Goal: Task Accomplishment & Management: Use online tool/utility

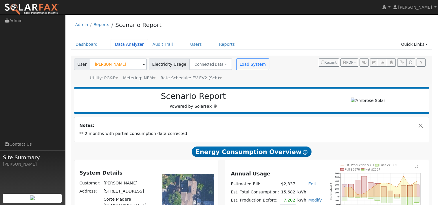
click at [121, 43] on link "Data Analyzer" at bounding box center [130, 44] width 38 height 11
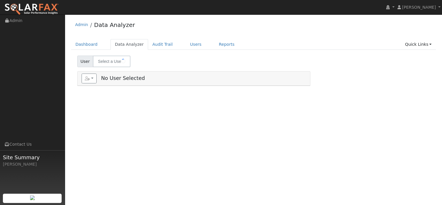
select select "8"
type input "[PERSON_NAME]"
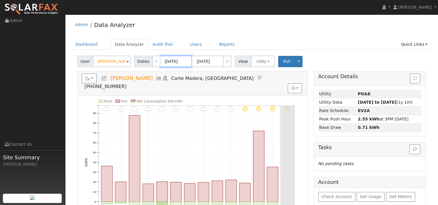
click at [174, 62] on input "09/30/2025" at bounding box center [176, 62] width 32 height 12
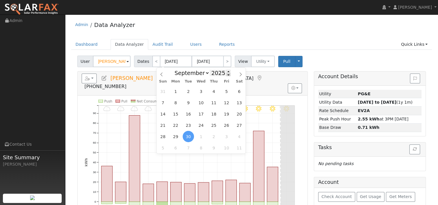
click at [226, 75] on span at bounding box center [228, 74] width 4 height 3
type input "2024"
click at [239, 73] on icon at bounding box center [240, 74] width 4 height 4
select select "9"
click at [163, 116] on span "13" at bounding box center [162, 113] width 11 height 11
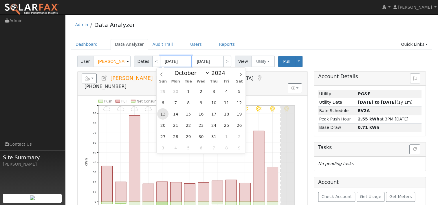
type input "10/13/2024"
type input "10/26/2024"
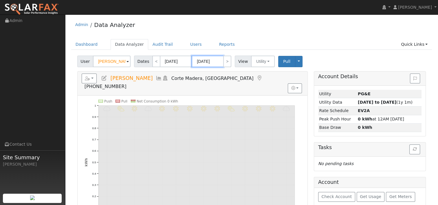
click at [213, 60] on input "10/26/2024" at bounding box center [208, 62] width 32 height 12
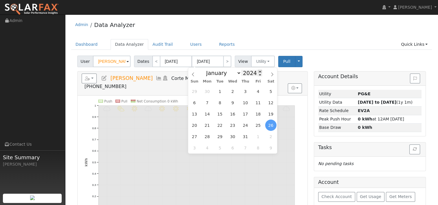
click at [258, 71] on span at bounding box center [260, 71] width 4 height 3
type input "2025"
click at [194, 114] on span "12" at bounding box center [194, 113] width 11 height 11
type input "10/12/2025"
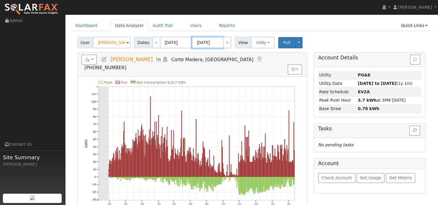
scroll to position [29, 0]
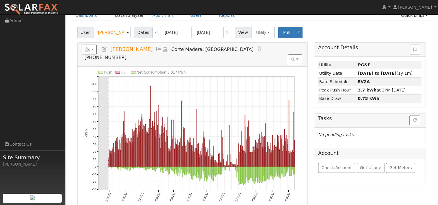
click at [306, 69] on div "Push Pull Net Consumption 8,017 kWh Fri 11/01 Sun 12/01 Wed 1/01 Sat 2/01 Sat 3…" at bounding box center [193, 139] width 230 height 144
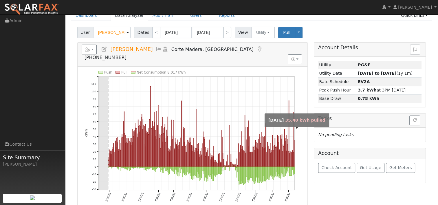
click at [294, 148] on rect "onclick=""" at bounding box center [294, 153] width 0 height 27
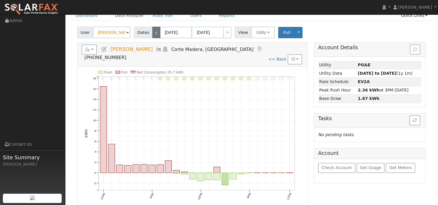
click at [156, 33] on link "<" at bounding box center [156, 33] width 8 height 12
type input "10/11/2025"
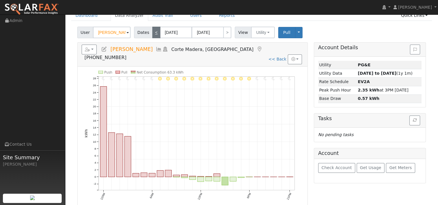
click at [153, 36] on link "<" at bounding box center [156, 33] width 8 height 12
type input "10/10/2025"
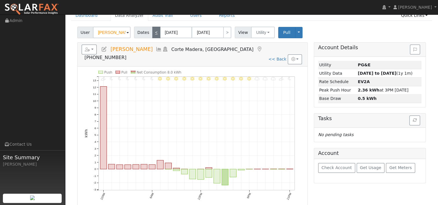
click at [153, 36] on link "<" at bounding box center [156, 33] width 8 height 12
type input "10/09/2025"
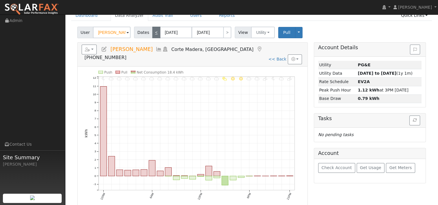
click at [153, 36] on link "<" at bounding box center [156, 33] width 8 height 12
type input "10/08/2025"
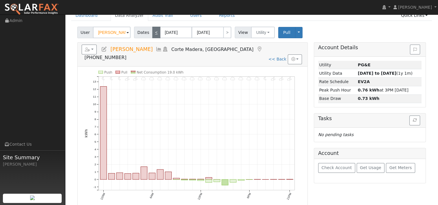
click at [153, 36] on link "<" at bounding box center [156, 33] width 8 height 12
type input "10/07/2025"
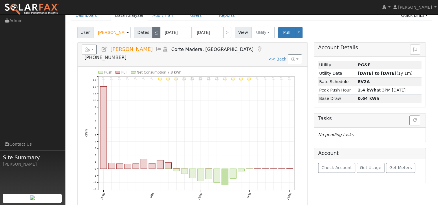
click at [152, 34] on link "<" at bounding box center [156, 33] width 8 height 12
type input "10/06/2025"
click at [152, 34] on link "<" at bounding box center [156, 33] width 8 height 12
type input "10/05/2025"
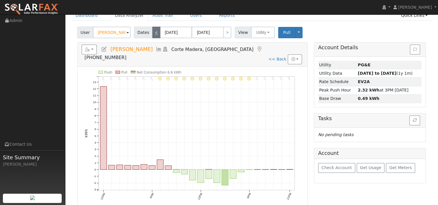
type input "10/05/2025"
click at [152, 34] on link "<" at bounding box center [156, 33] width 8 height 12
type input "10/04/2025"
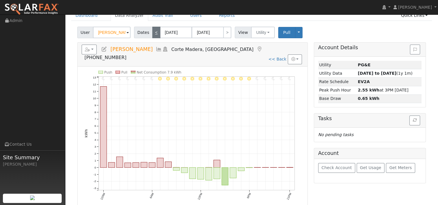
click at [152, 34] on link "<" at bounding box center [156, 33] width 8 height 12
type input "10/03/2025"
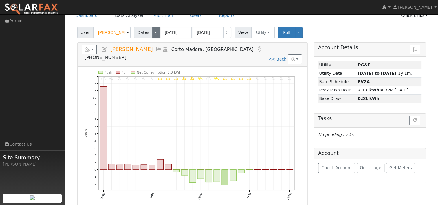
click at [152, 34] on link "<" at bounding box center [156, 33] width 8 height 12
type input "10/02/2025"
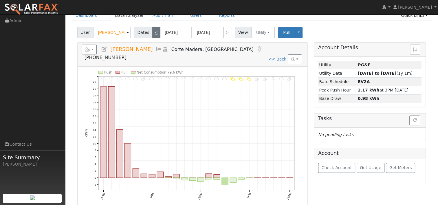
click at [152, 34] on link "<" at bounding box center [156, 33] width 8 height 12
type input "10/01/2025"
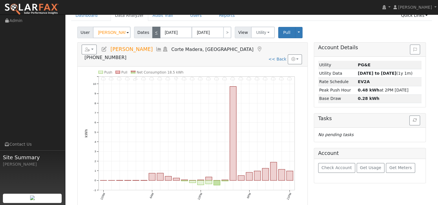
click at [152, 34] on link "<" at bounding box center [156, 33] width 8 height 12
type input "09/30/2025"
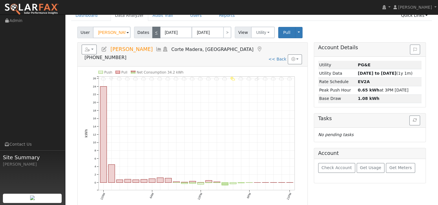
click at [154, 34] on link "<" at bounding box center [156, 33] width 8 height 12
type input "09/29/2025"
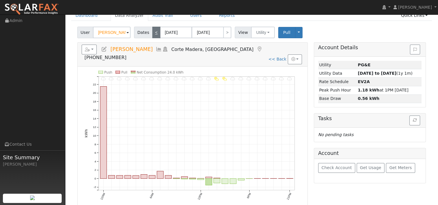
click at [154, 34] on link "<" at bounding box center [156, 33] width 8 height 12
type input "09/28/2025"
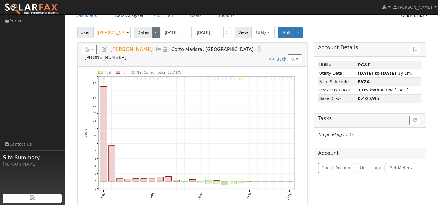
click at [152, 33] on link "<" at bounding box center [156, 33] width 8 height 12
type input "09/27/2025"
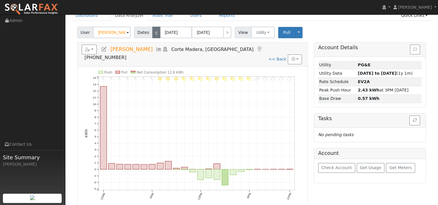
click at [152, 33] on link "<" at bounding box center [156, 33] width 8 height 12
type input "09/26/2025"
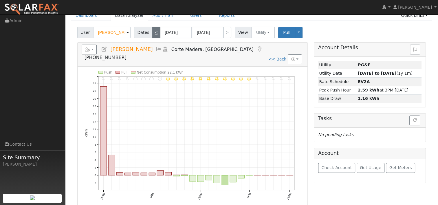
click at [152, 33] on link "<" at bounding box center [156, 33] width 8 height 12
type input "09/25/2025"
click at [152, 33] on link "<" at bounding box center [156, 33] width 8 height 12
type input "09/24/2025"
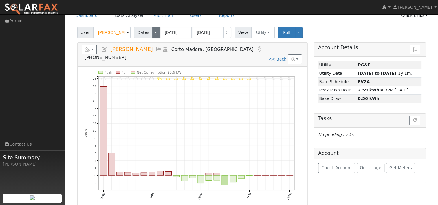
type input "09/24/2025"
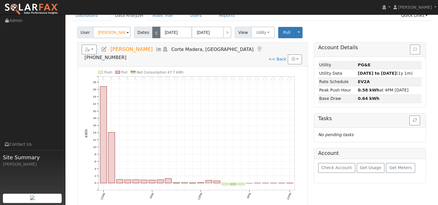
click at [152, 33] on link "<" at bounding box center [156, 33] width 8 height 12
type input "09/23/2025"
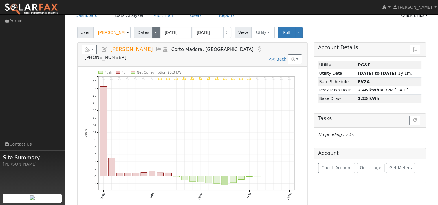
click at [152, 33] on link "<" at bounding box center [156, 33] width 8 height 12
type input "09/22/2025"
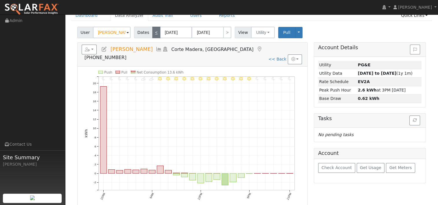
click at [152, 33] on link "<" at bounding box center [156, 33] width 8 height 12
type input "09/21/2025"
click at [152, 33] on link "<" at bounding box center [156, 33] width 8 height 12
type input "09/20/2025"
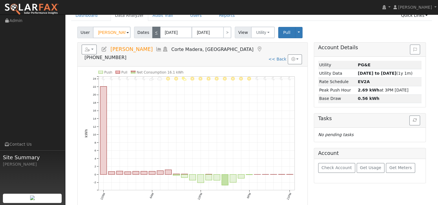
type input "09/20/2025"
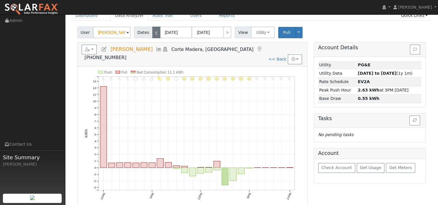
click at [152, 33] on link "<" at bounding box center [156, 33] width 8 height 12
type input "09/19/2025"
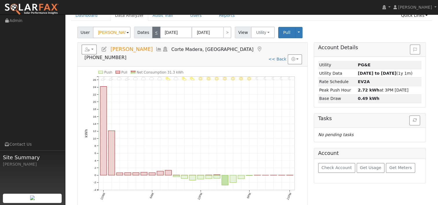
click at [152, 33] on link "<" at bounding box center [156, 33] width 8 height 12
type input "09/18/2025"
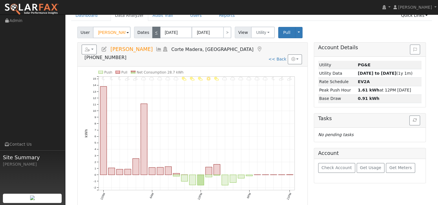
click at [154, 34] on link "<" at bounding box center [156, 33] width 8 height 12
type input "09/17/2025"
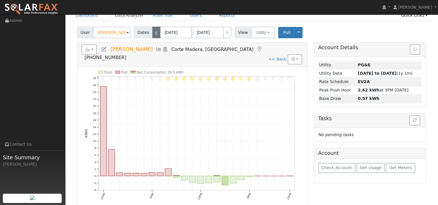
click at [154, 34] on link "<" at bounding box center [156, 33] width 8 height 12
type input "09/16/2025"
click at [154, 34] on link "<" at bounding box center [156, 33] width 8 height 12
type input "09/15/2025"
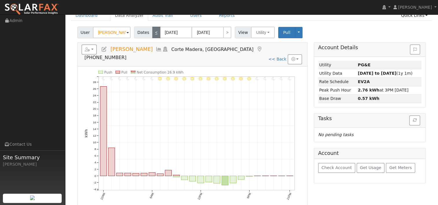
type input "09/15/2025"
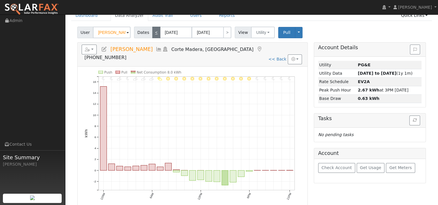
click at [154, 34] on link "<" at bounding box center [156, 33] width 8 height 12
type input "09/14/2025"
click at [154, 34] on link "<" at bounding box center [156, 33] width 8 height 12
type input "09/13/2025"
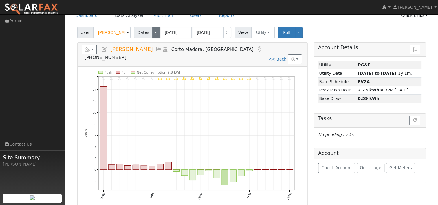
type input "09/13/2025"
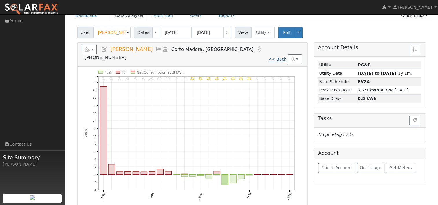
click at [276, 57] on link "<< Back" at bounding box center [277, 59] width 18 height 5
type input "[DATE]"
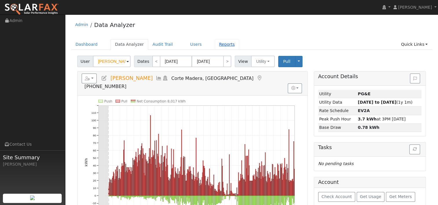
click at [215, 45] on link "Reports" at bounding box center [227, 44] width 24 height 11
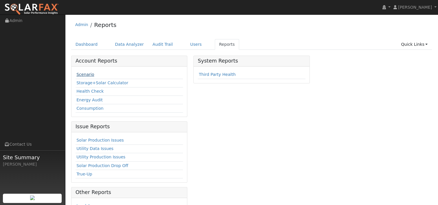
click at [84, 74] on link "Scenario" at bounding box center [85, 74] width 18 height 5
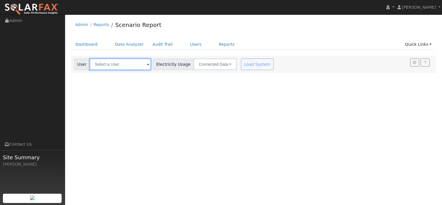
click at [141, 65] on input "text" at bounding box center [120, 64] width 61 height 12
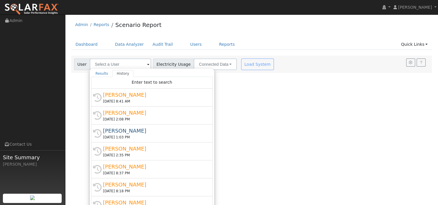
click at [113, 93] on div "[PERSON_NAME]" at bounding box center [154, 95] width 103 height 8
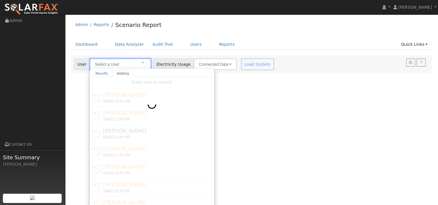
type input "[PERSON_NAME]"
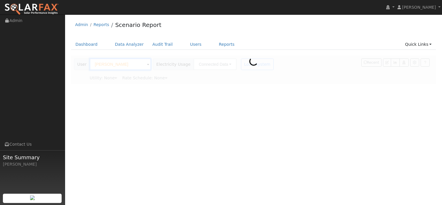
type input "Pacific Gas & Electric"
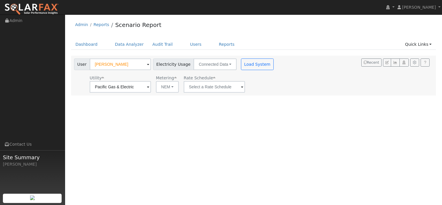
click at [237, 87] on div "Rate Schedule" at bounding box center [214, 84] width 63 height 18
click at [241, 87] on span at bounding box center [242, 87] width 2 height 7
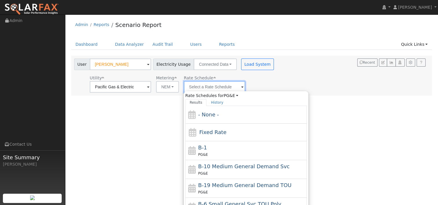
click at [209, 88] on input "text" at bounding box center [214, 87] width 61 height 12
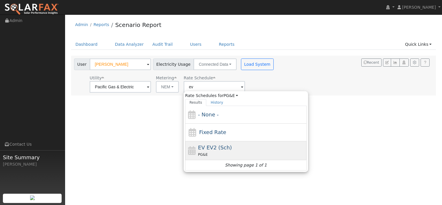
click at [210, 156] on div "PG&E" at bounding box center [251, 154] width 107 height 6
type input "EV EV2 (Sch)"
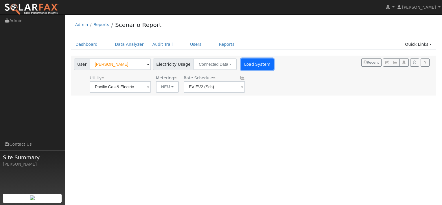
click at [247, 66] on button "Load System" at bounding box center [257, 64] width 33 height 12
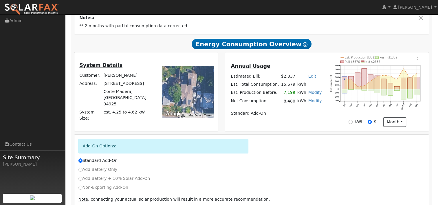
scroll to position [133, 0]
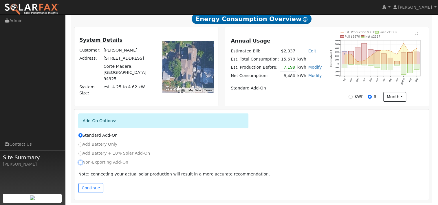
click at [79, 162] on input "Non-Exporting Add-On" at bounding box center [80, 162] width 4 height 4
radio input "true"
radio input "false"
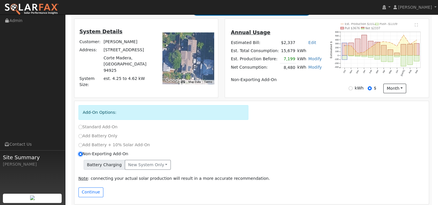
scroll to position [145, 0]
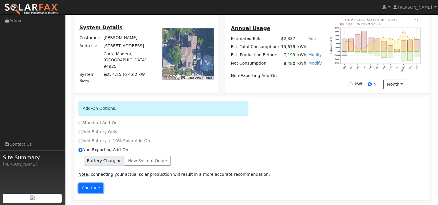
click at [91, 187] on button "Continue" at bounding box center [90, 188] width 25 height 10
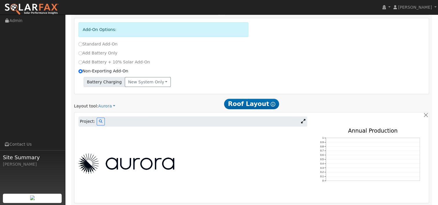
scroll to position [228, 0]
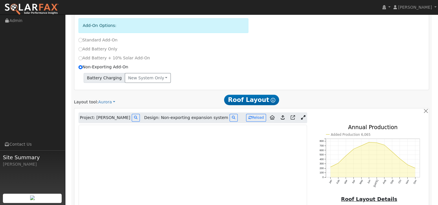
type input "6065"
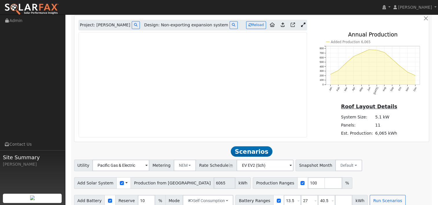
scroll to position [328, 0]
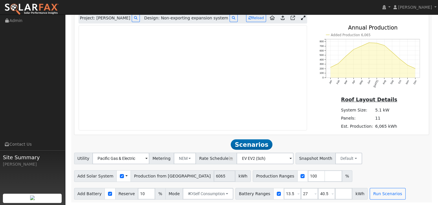
click at [302, 18] on icon at bounding box center [303, 18] width 4 height 4
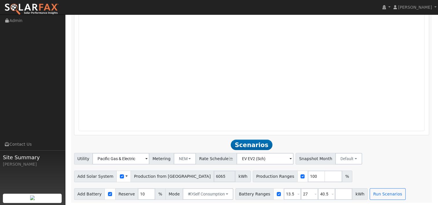
scroll to position [453, 0]
click at [335, 194] on input "number" at bounding box center [343, 193] width 17 height 12
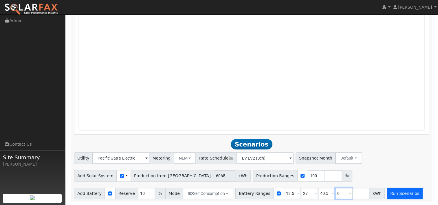
type input "0"
type input "13.5"
type input "27"
type input "40.5"
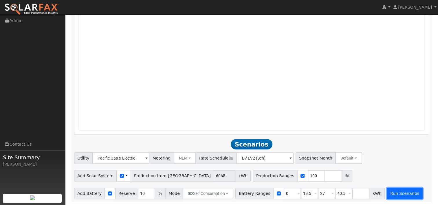
click at [391, 193] on button "Run Scenarios" at bounding box center [405, 193] width 36 height 12
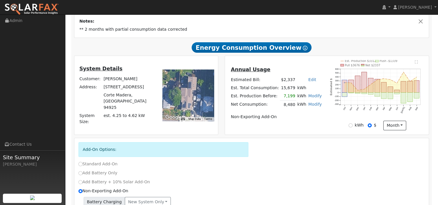
scroll to position [0, 0]
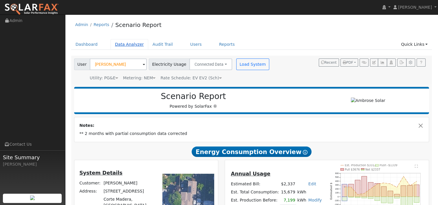
click at [125, 45] on link "Data Analyzer" at bounding box center [130, 44] width 38 height 11
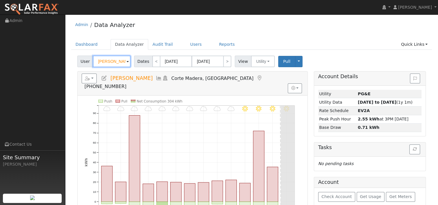
paste input "[PERSON_NAME]"
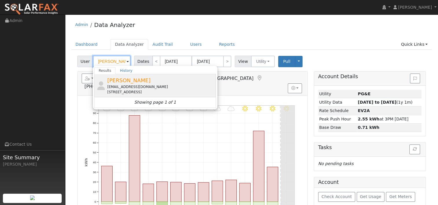
type input "[PERSON_NAME]"
click at [123, 84] on div "[EMAIL_ADDRESS][DOMAIN_NAME]" at bounding box center [160, 86] width 107 height 5
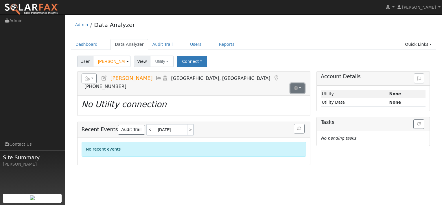
click at [301, 83] on button "button" at bounding box center [297, 88] width 14 height 10
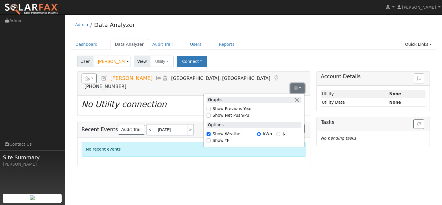
click at [301, 83] on button "button" at bounding box center [297, 88] width 14 height 10
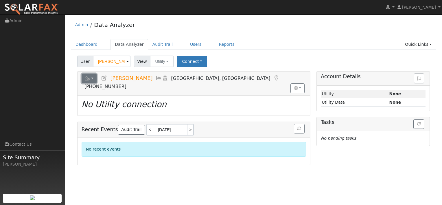
click at [95, 78] on button "button" at bounding box center [89, 78] width 15 height 10
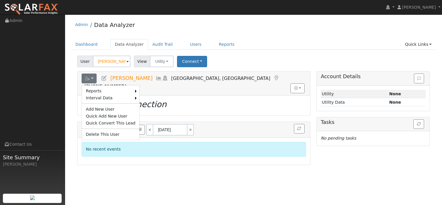
click at [281, 35] on div "Admin Data Analyzer" at bounding box center [253, 26] width 365 height 18
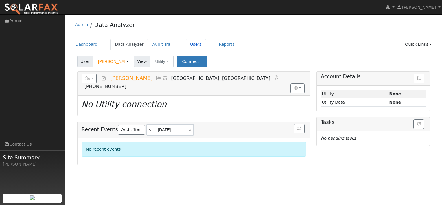
click at [186, 44] on link "Users" at bounding box center [196, 44] width 20 height 11
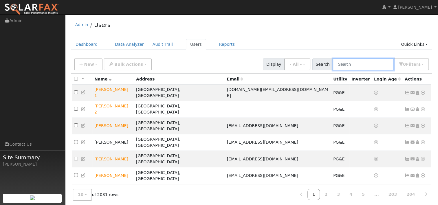
click at [357, 66] on input "text" at bounding box center [362, 64] width 61 height 12
paste input "[PERSON_NAME]"
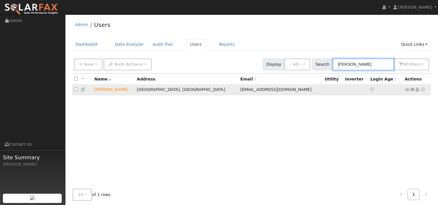
type input "[PERSON_NAME]"
click at [422, 89] on icon at bounding box center [422, 89] width 5 height 4
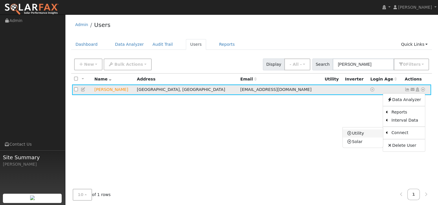
click at [365, 131] on link "Utility" at bounding box center [363, 133] width 40 height 8
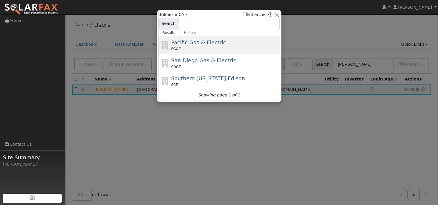
click at [197, 46] on div "Pacific Gas & Electric PG&E" at bounding box center [224, 44] width 107 height 13
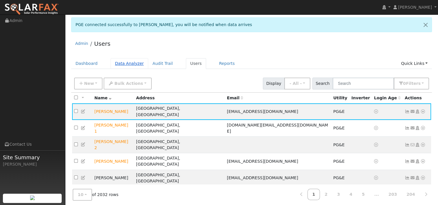
click at [127, 63] on link "Data Analyzer" at bounding box center [130, 63] width 38 height 11
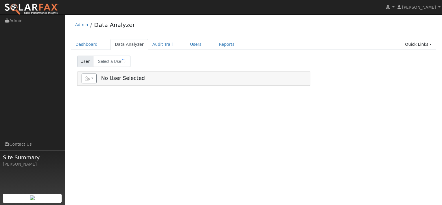
select select "8"
type input "[PERSON_NAME]"
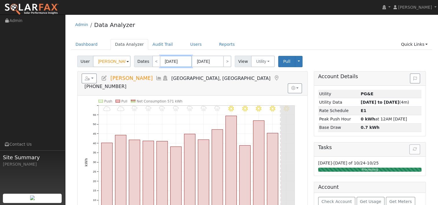
click at [179, 62] on input "09/30/2025" at bounding box center [176, 62] width 32 height 12
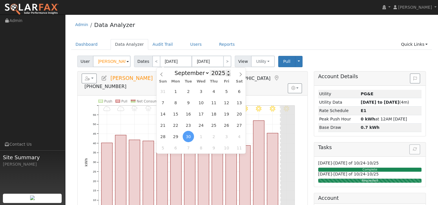
click at [226, 74] on span at bounding box center [228, 74] width 4 height 3
type input "2024"
click at [238, 73] on span at bounding box center [241, 73] width 10 height 10
select select "9"
click at [163, 115] on span "13" at bounding box center [162, 113] width 11 height 11
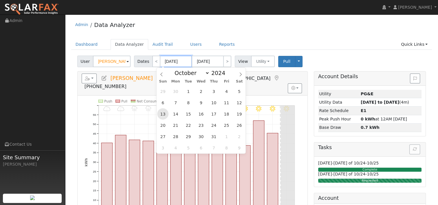
type input "10/13/2024"
type input "10/26/2024"
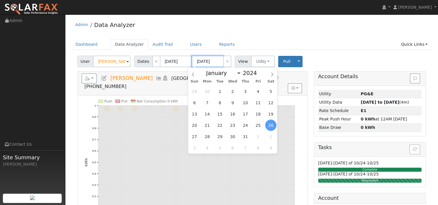
click at [210, 62] on input "10/26/2024" at bounding box center [208, 62] width 32 height 12
click at [258, 72] on span at bounding box center [260, 71] width 4 height 3
type input "2025"
click at [196, 112] on span "12" at bounding box center [194, 113] width 11 height 11
type input "10/12/2025"
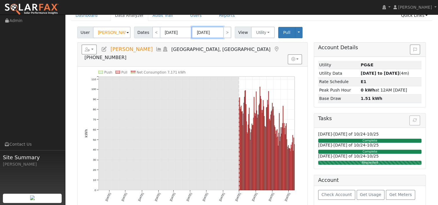
scroll to position [29, 0]
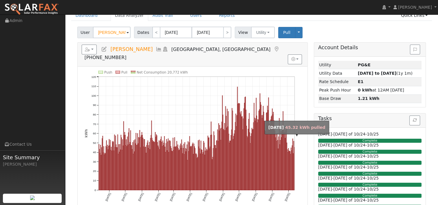
click at [294, 155] on rect "onclick=""" at bounding box center [294, 168] width 0 height 43
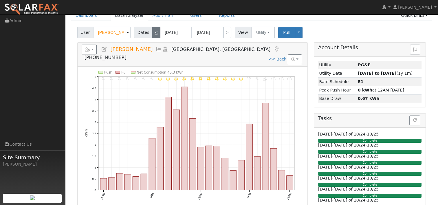
click at [153, 32] on link "<" at bounding box center [156, 33] width 8 height 12
type input "10/11/2025"
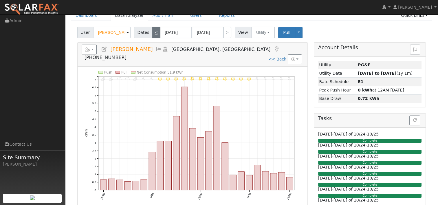
click at [153, 32] on link "<" at bounding box center [156, 33] width 8 height 12
type input "10/10/2025"
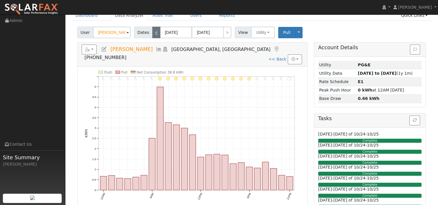
click at [153, 32] on link "<" at bounding box center [156, 33] width 8 height 12
type input "10/09/2025"
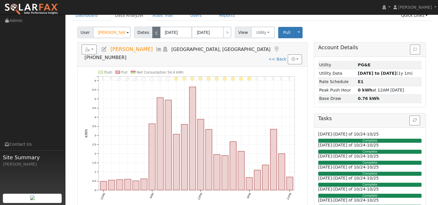
click at [153, 32] on link "<" at bounding box center [156, 33] width 8 height 12
type input "10/08/2025"
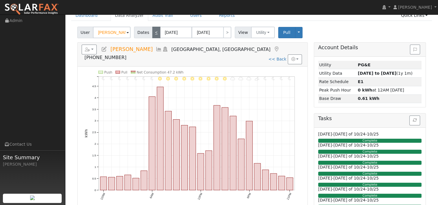
click at [153, 32] on link "<" at bounding box center [156, 33] width 8 height 12
type input "10/07/2025"
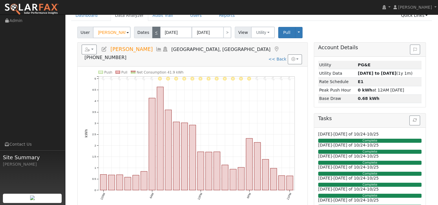
click at [153, 32] on link "<" at bounding box center [156, 33] width 8 height 12
type input "10/06/2025"
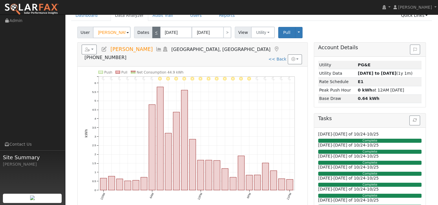
click at [153, 32] on link "<" at bounding box center [156, 33] width 8 height 12
type input "10/05/2025"
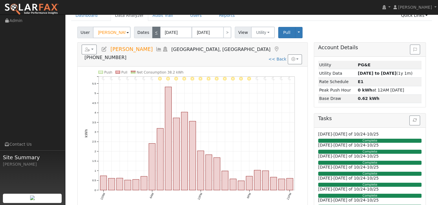
click at [153, 32] on link "<" at bounding box center [156, 33] width 8 height 12
type input "10/04/2025"
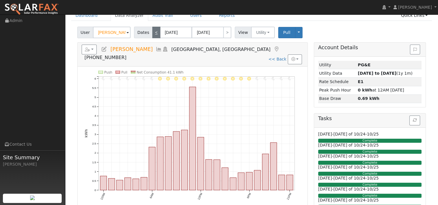
click at [153, 32] on link "<" at bounding box center [156, 33] width 8 height 12
type input "10/03/2025"
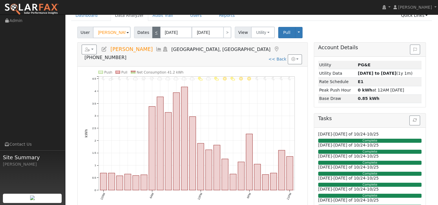
click at [153, 32] on link "<" at bounding box center [156, 33] width 8 height 12
type input "10/02/2025"
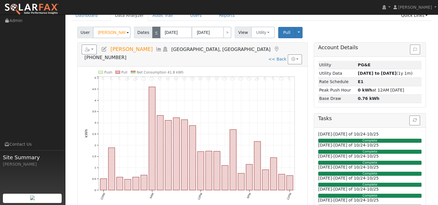
click at [153, 32] on link "<" at bounding box center [156, 33] width 8 height 12
type input "10/01/2025"
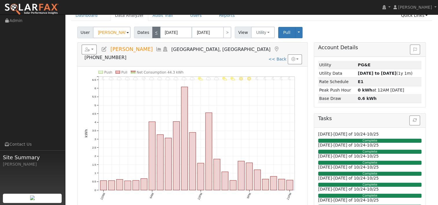
click at [153, 32] on link "<" at bounding box center [156, 33] width 8 height 12
type input "09/30/2025"
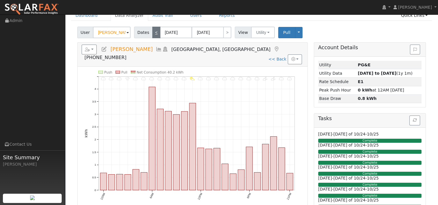
click at [153, 32] on link "<" at bounding box center [156, 33] width 8 height 12
type input "09/29/2025"
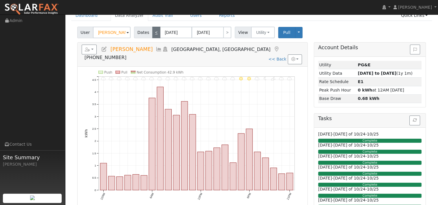
click at [153, 32] on link "<" at bounding box center [156, 33] width 8 height 12
type input "09/28/2025"
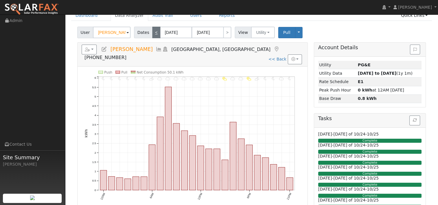
click at [153, 32] on link "<" at bounding box center [156, 33] width 8 height 12
type input "09/27/2025"
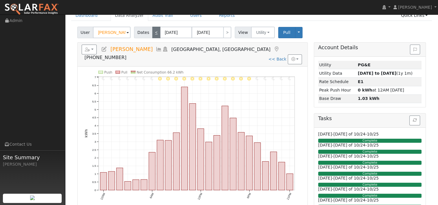
click at [153, 32] on link "<" at bounding box center [156, 33] width 8 height 12
type input "09/26/2025"
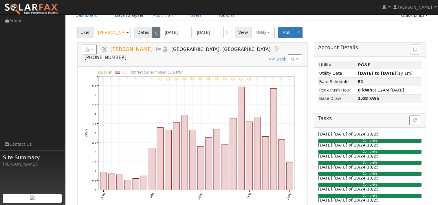
click at [153, 32] on link "<" at bounding box center [156, 33] width 8 height 12
type input "09/25/2025"
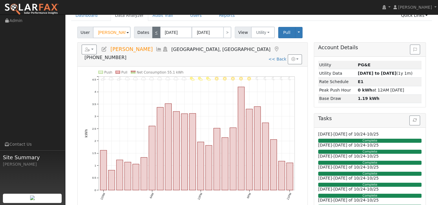
click at [153, 32] on link "<" at bounding box center [156, 33] width 8 height 12
type input "09/24/2025"
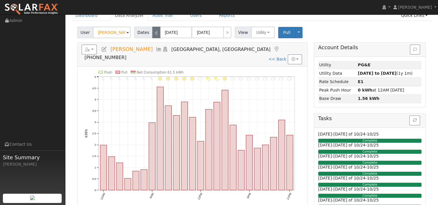
click at [153, 32] on link "<" at bounding box center [156, 33] width 8 height 12
type input "09/23/2025"
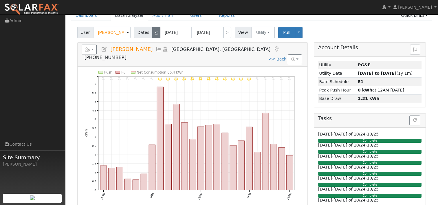
click at [153, 32] on link "<" at bounding box center [156, 33] width 8 height 12
type input "09/22/2025"
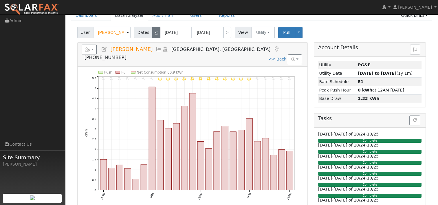
click at [153, 32] on link "<" at bounding box center [156, 33] width 8 height 12
type input "09/21/2025"
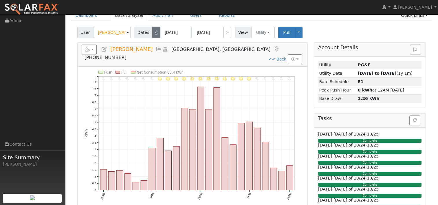
click at [153, 32] on link "<" at bounding box center [156, 33] width 8 height 12
type input "09/20/2025"
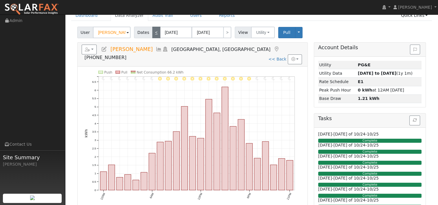
click at [154, 32] on link "<" at bounding box center [156, 33] width 8 height 12
type input "09/19/2025"
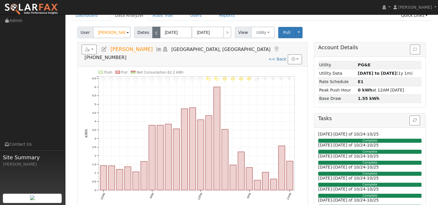
click at [154, 32] on link "<" at bounding box center [156, 33] width 8 height 12
type input "09/18/2025"
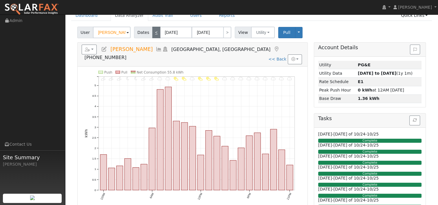
click at [154, 32] on link "<" at bounding box center [156, 33] width 8 height 12
type input "09/17/2025"
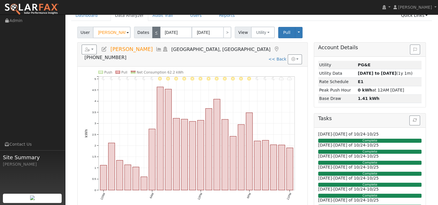
click at [154, 32] on link "<" at bounding box center [156, 33] width 8 height 12
type input "09/16/2025"
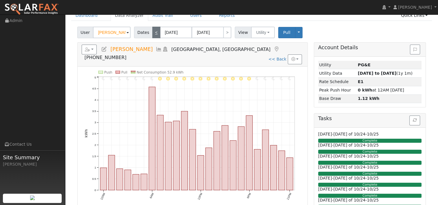
click at [154, 32] on link "<" at bounding box center [156, 33] width 8 height 12
type input "09/15/2025"
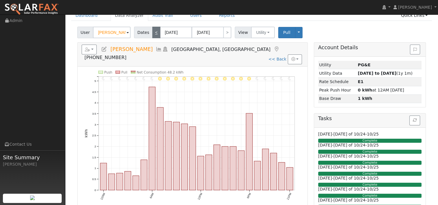
click at [154, 32] on link "<" at bounding box center [156, 33] width 8 height 12
type input "09/14/2025"
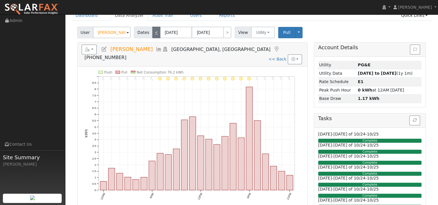
click at [154, 32] on link "<" at bounding box center [156, 33] width 8 height 12
type input "09/13/2025"
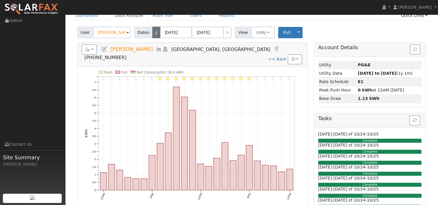
click at [153, 35] on link "<" at bounding box center [156, 33] width 8 height 12
type input "09/12/2025"
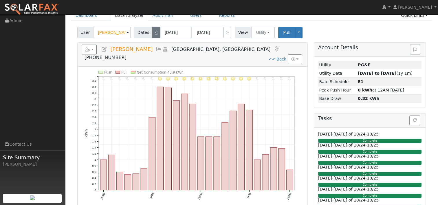
click at [153, 35] on link "<" at bounding box center [156, 33] width 8 height 12
type input "09/11/2025"
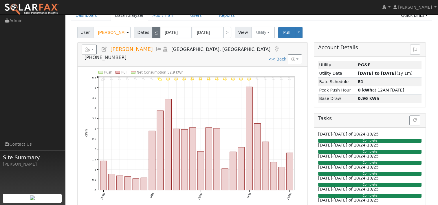
click at [153, 35] on link "<" at bounding box center [156, 33] width 8 height 12
type input "09/10/2025"
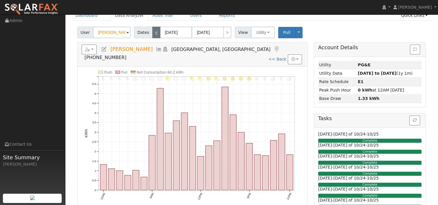
click at [153, 35] on link "<" at bounding box center [156, 33] width 8 height 12
type input "09/09/2025"
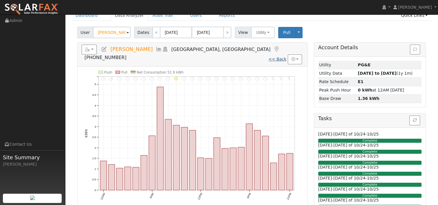
click at [275, 57] on link "<< Back" at bounding box center [277, 59] width 18 height 5
type input "10/13/2024"
type input "10/12/2025"
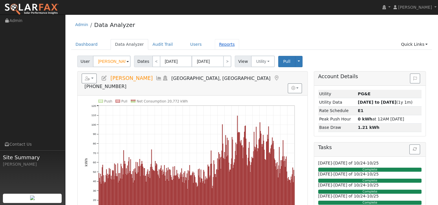
click at [216, 46] on link "Reports" at bounding box center [227, 44] width 24 height 11
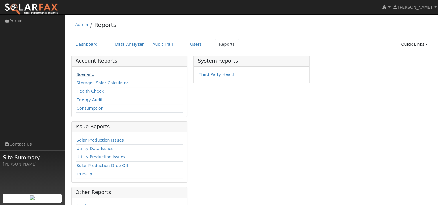
click at [85, 74] on link "Scenario" at bounding box center [85, 74] width 18 height 5
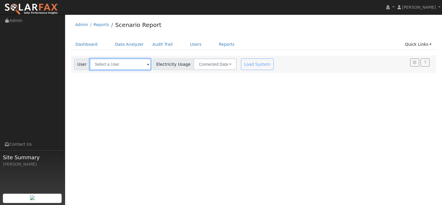
click at [134, 66] on input "text" at bounding box center [120, 64] width 61 height 12
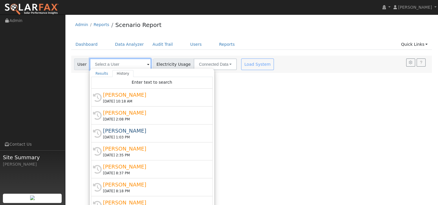
paste input "[GEOGRAPHIC_DATA]"
type input "[GEOGRAPHIC_DATA]"
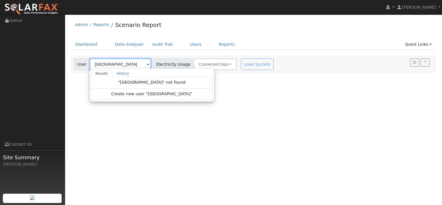
drag, startPoint x: 135, startPoint y: 63, endPoint x: 85, endPoint y: 64, distance: 50.3
click at [85, 64] on div "User [GEOGRAPHIC_DATA] Results History "[GEOGRAPHIC_DATA]" not found Create new…" at bounding box center [112, 64] width 77 height 12
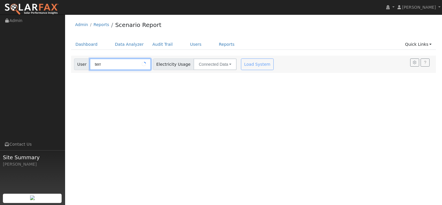
type input "terra"
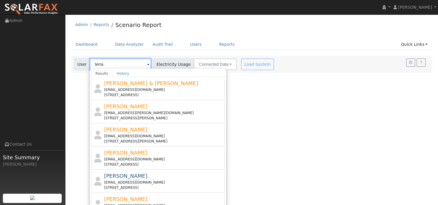
drag, startPoint x: 105, startPoint y: 63, endPoint x: 86, endPoint y: 64, distance: 18.5
click at [86, 64] on div "User terra Results History [PERSON_NAME] & [PERSON_NAME] [EMAIL_ADDRESS][DOMAIN…" at bounding box center [112, 64] width 77 height 12
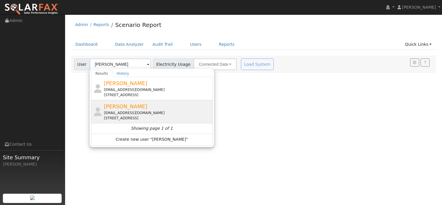
click at [122, 110] on div "[EMAIL_ADDRESS][DOMAIN_NAME]" at bounding box center [157, 112] width 107 height 5
type input "[PERSON_NAME]"
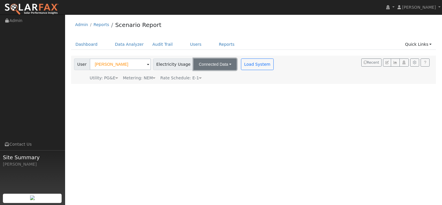
click at [221, 64] on button "Connected Data" at bounding box center [215, 64] width 43 height 12
click at [219, 110] on div "User Profile First name Last name Email Email Notifications No Emails No Emails…" at bounding box center [253, 109] width 377 height 190
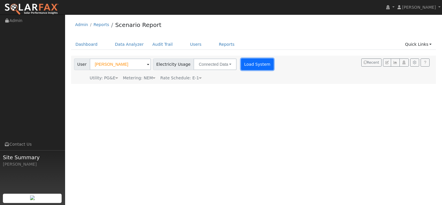
click at [241, 65] on button "Load System" at bounding box center [257, 64] width 33 height 12
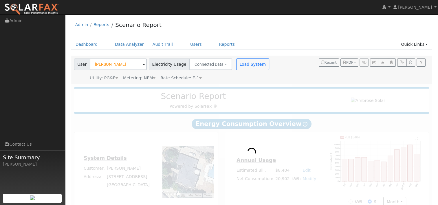
type input "0"
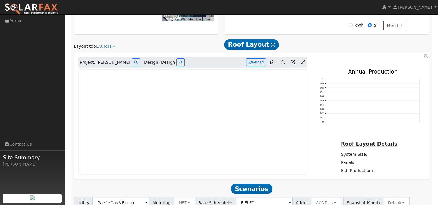
scroll to position [163, 0]
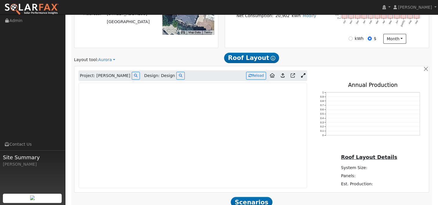
click at [303, 77] on icon at bounding box center [303, 75] width 4 height 4
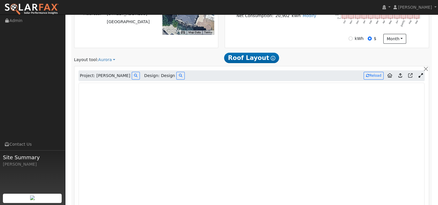
click at [401, 76] on icon at bounding box center [400, 75] width 4 height 4
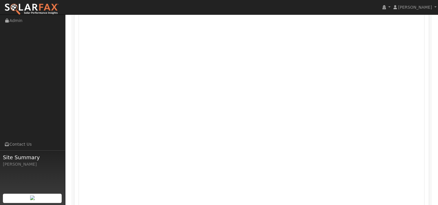
scroll to position [254, 0]
